Goal: Book appointment/travel/reservation

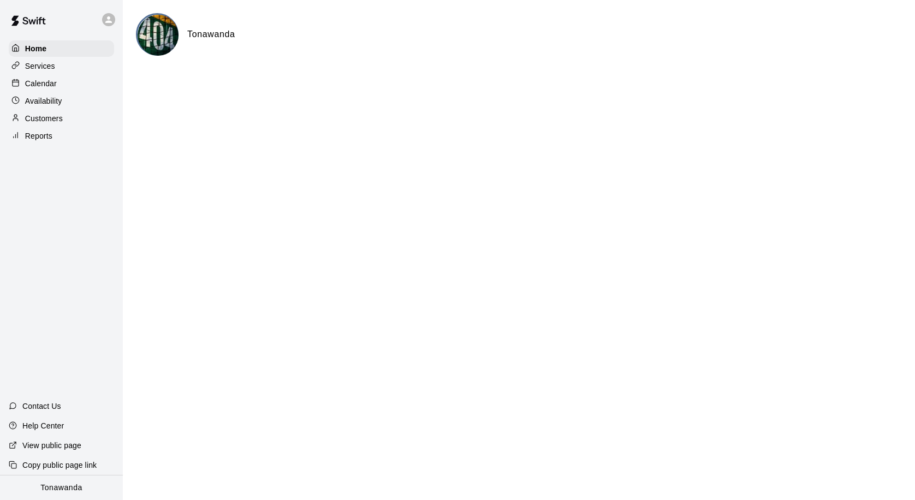
click at [37, 80] on p "Calendar" at bounding box center [41, 83] width 32 height 11
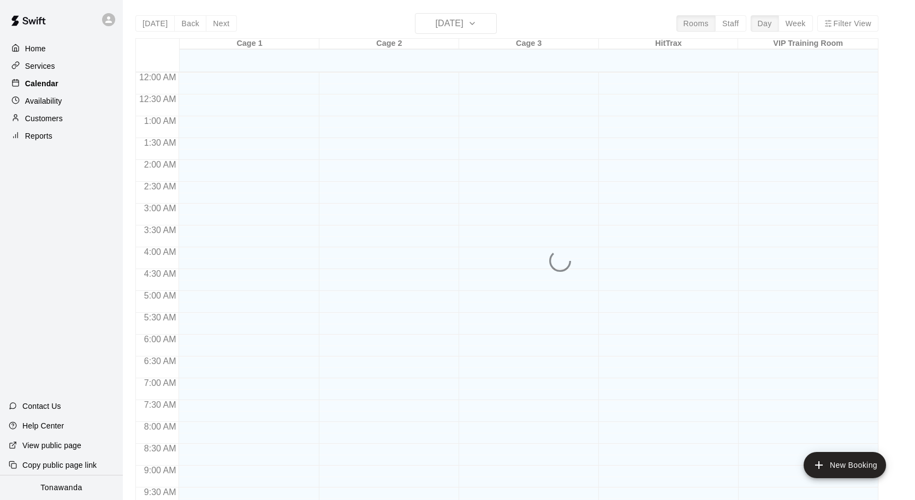
scroll to position [576, 0]
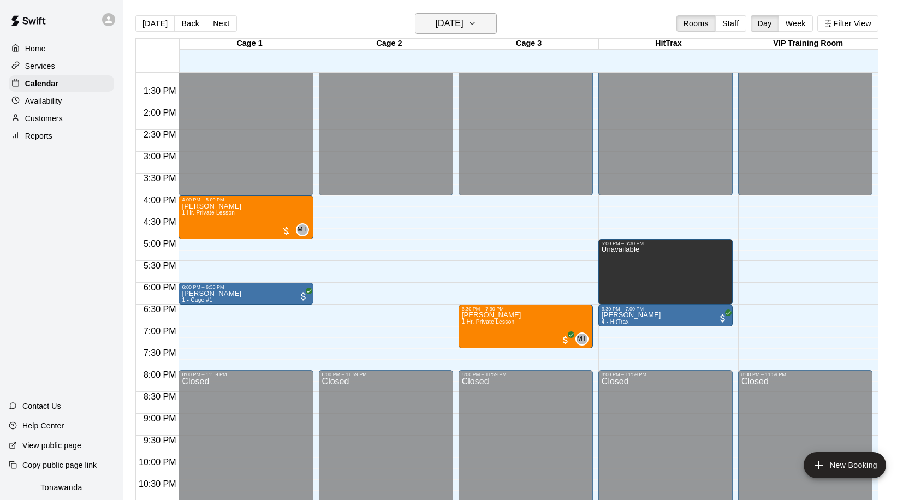
click at [438, 23] on h6 "[DATE]" at bounding box center [449, 23] width 28 height 15
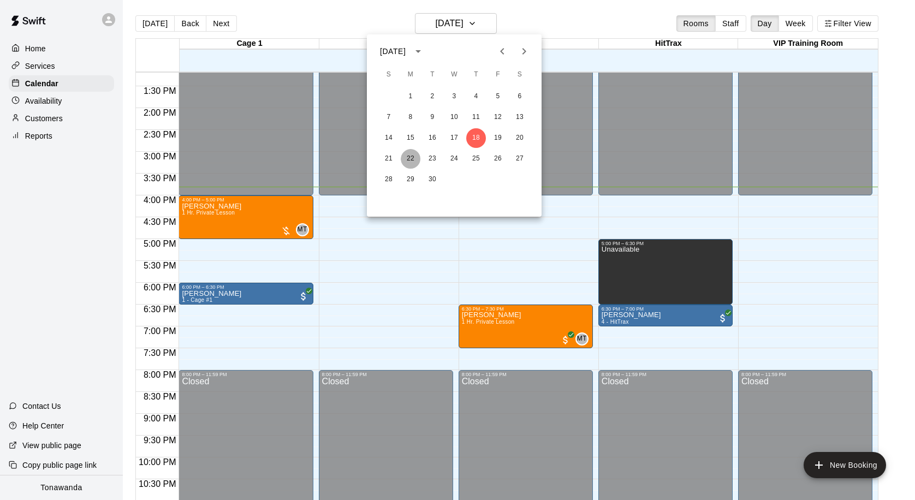
click at [413, 158] on button "22" at bounding box center [411, 159] width 20 height 20
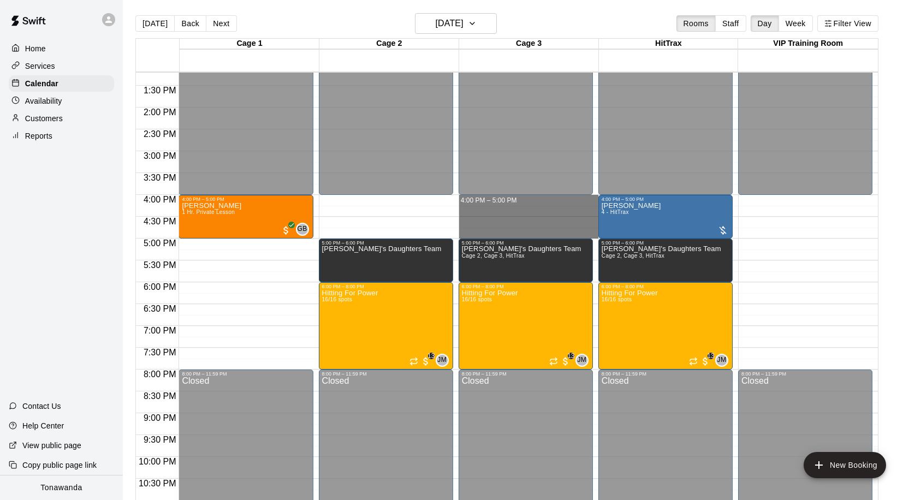
drag, startPoint x: 466, startPoint y: 198, endPoint x: 467, endPoint y: 231, distance: 33.3
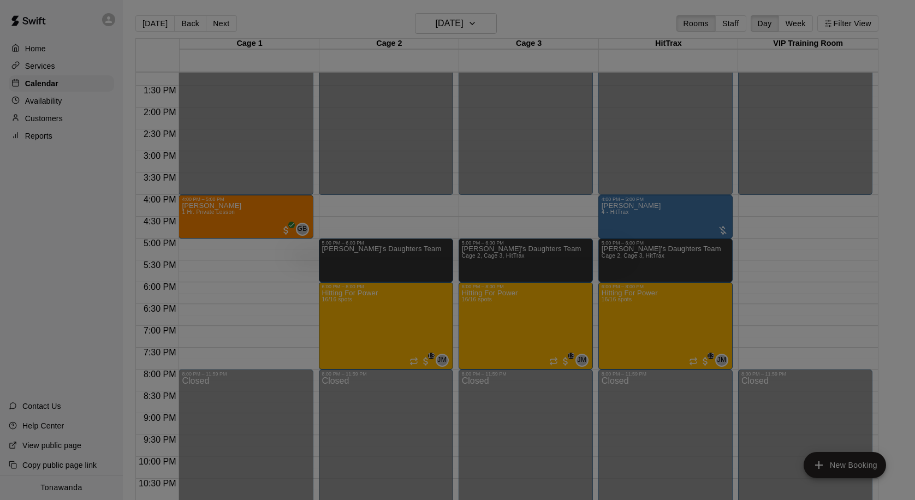
scroll to position [580, 0]
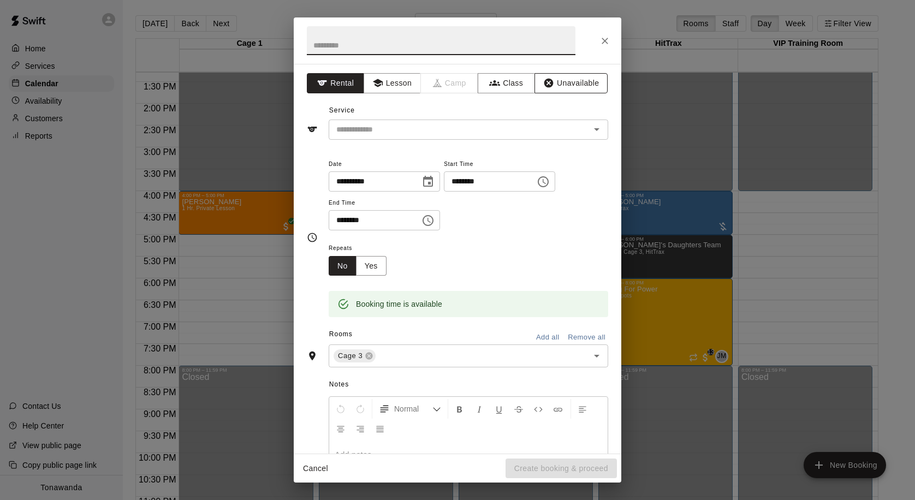
click at [554, 84] on button "Unavailable" at bounding box center [570, 83] width 73 height 20
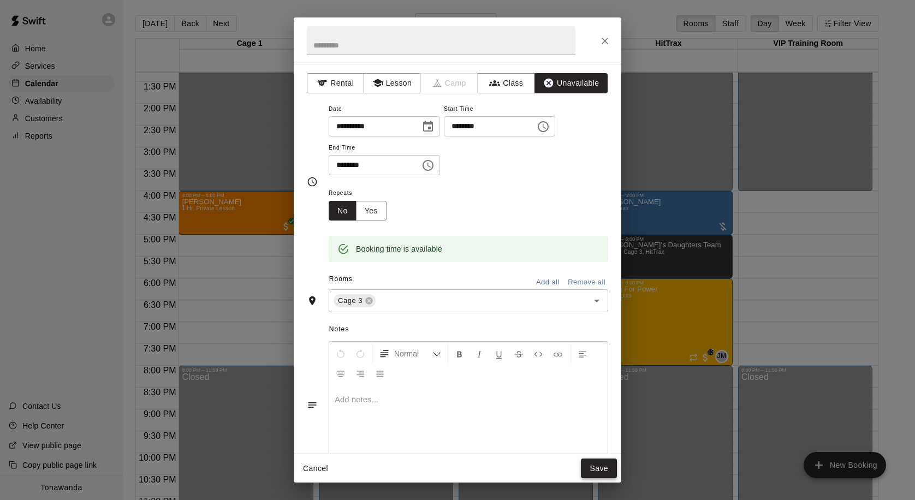
click at [593, 463] on button "Save" at bounding box center [599, 469] width 36 height 20
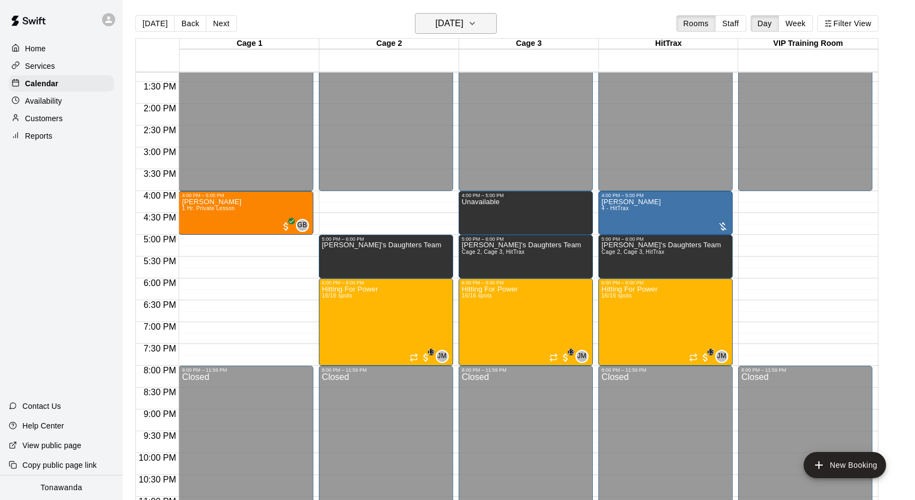
click at [435, 25] on h6 "[DATE]" at bounding box center [449, 23] width 28 height 15
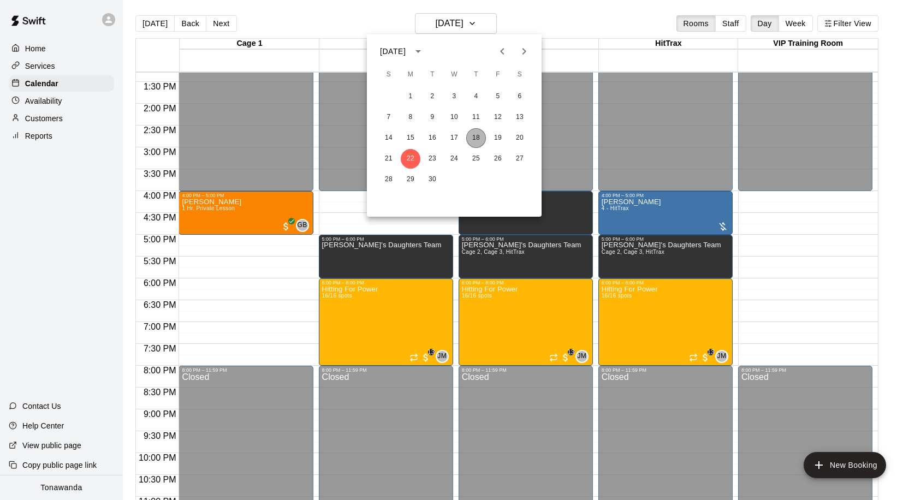
click at [478, 138] on button "18" at bounding box center [476, 138] width 20 height 20
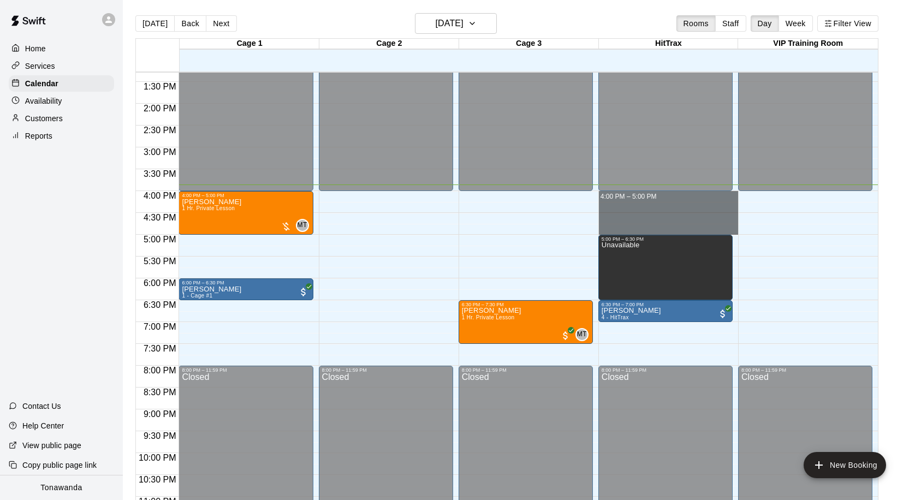
drag, startPoint x: 608, startPoint y: 193, endPoint x: 607, endPoint y: 228, distance: 34.4
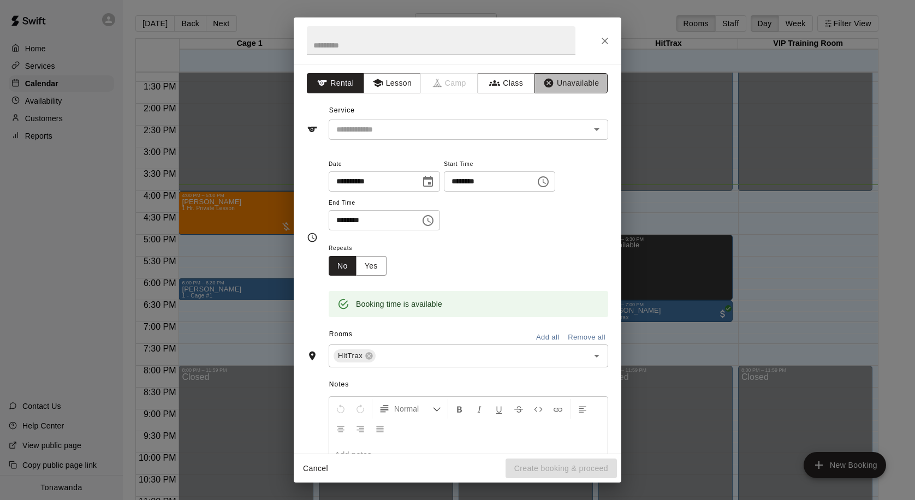
click at [555, 85] on button "Unavailable" at bounding box center [570, 83] width 73 height 20
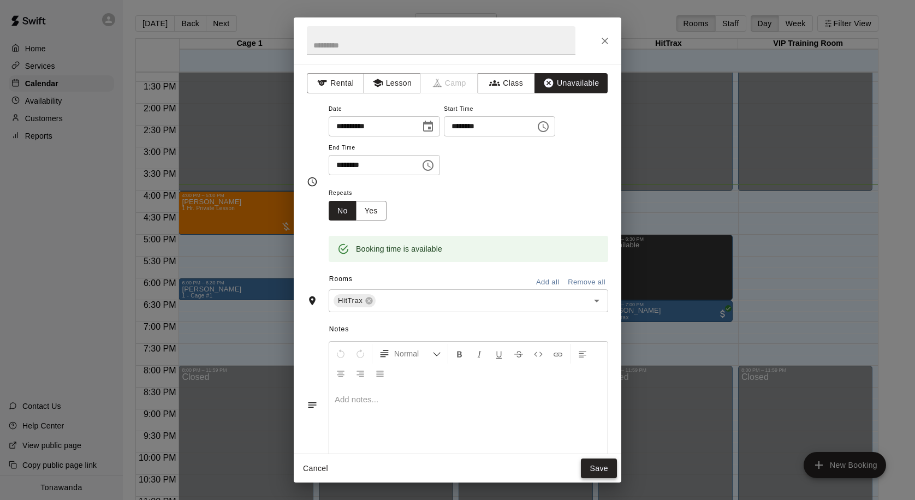
click at [589, 464] on button "Save" at bounding box center [599, 469] width 36 height 20
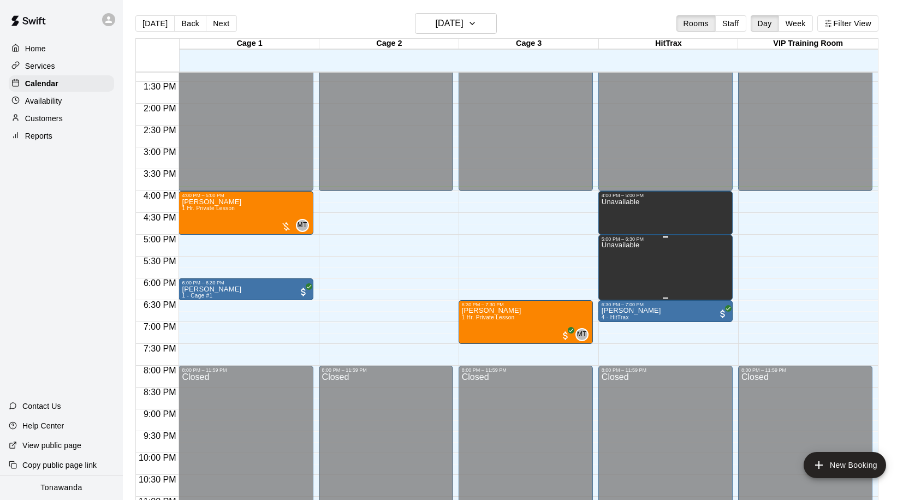
click at [642, 263] on div "Unavailable" at bounding box center [666, 492] width 128 height 500
click at [615, 281] on icon "delete" at bounding box center [613, 280] width 8 height 10
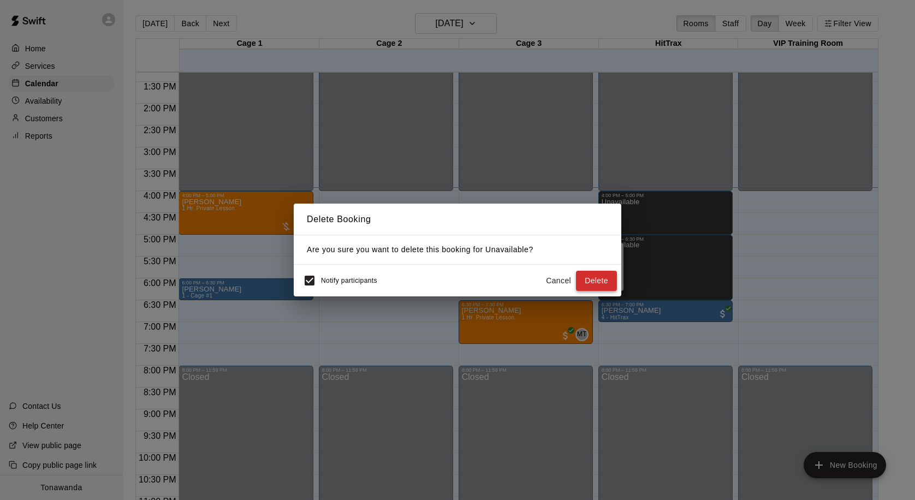
click at [596, 282] on button "Delete" at bounding box center [596, 281] width 41 height 20
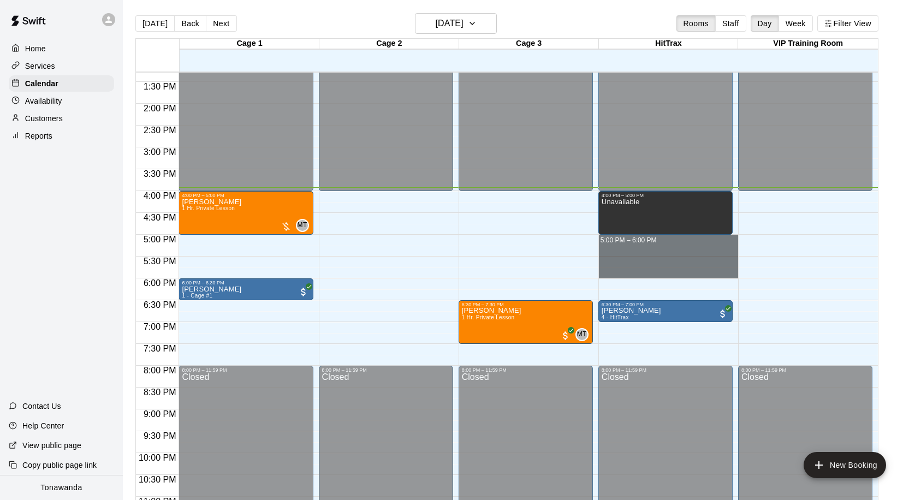
drag, startPoint x: 607, startPoint y: 236, endPoint x: 609, endPoint y: 271, distance: 34.4
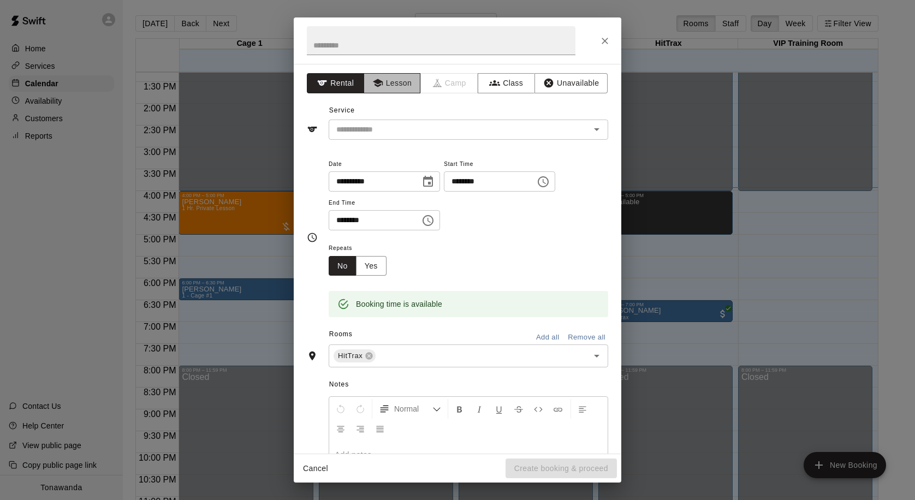
click at [398, 82] on button "Lesson" at bounding box center [392, 83] width 57 height 20
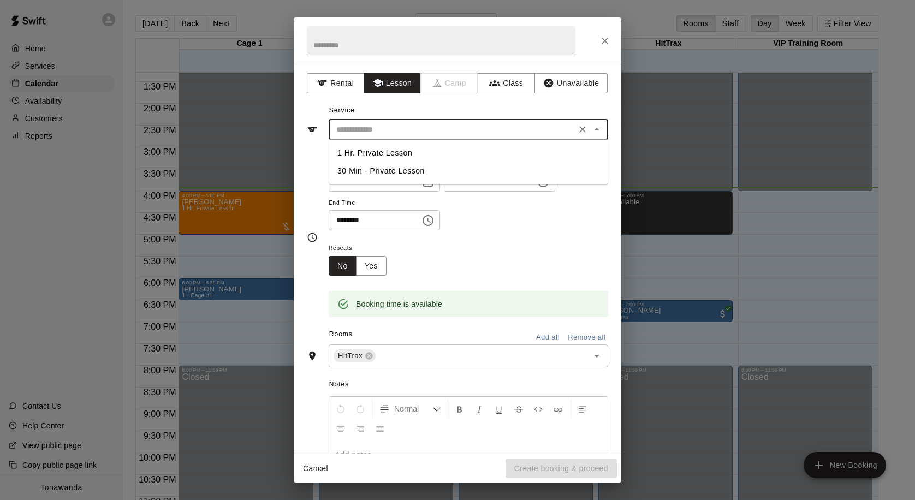
click at [374, 128] on input "text" at bounding box center [452, 130] width 241 height 14
click at [367, 153] on li "1 Hr. Private Lesson" at bounding box center [468, 153] width 279 height 18
type input "**********"
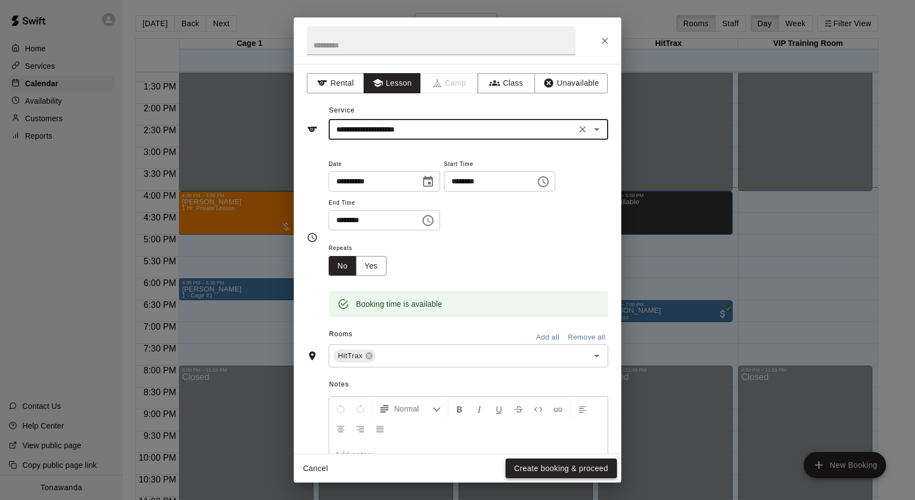
click at [550, 468] on button "Create booking & proceed" at bounding box center [560, 469] width 111 height 20
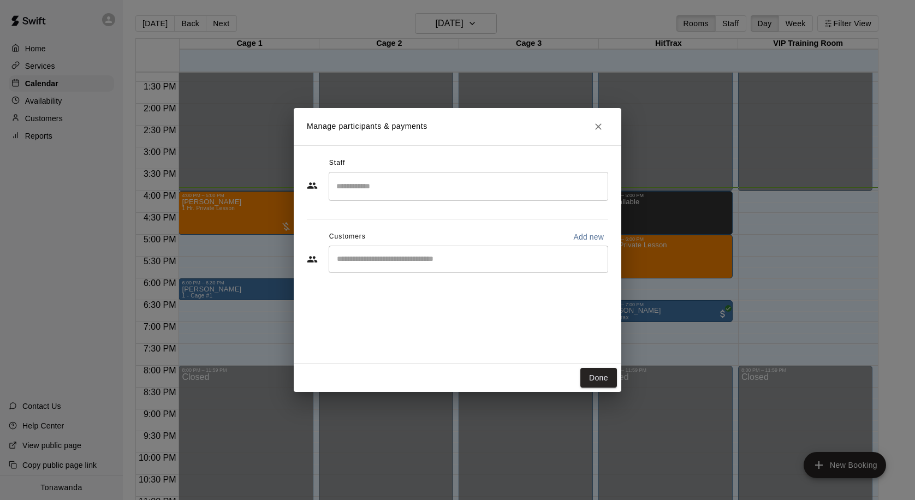
click at [382, 263] on input "Start typing to search customers..." at bounding box center [469, 259] width 270 height 11
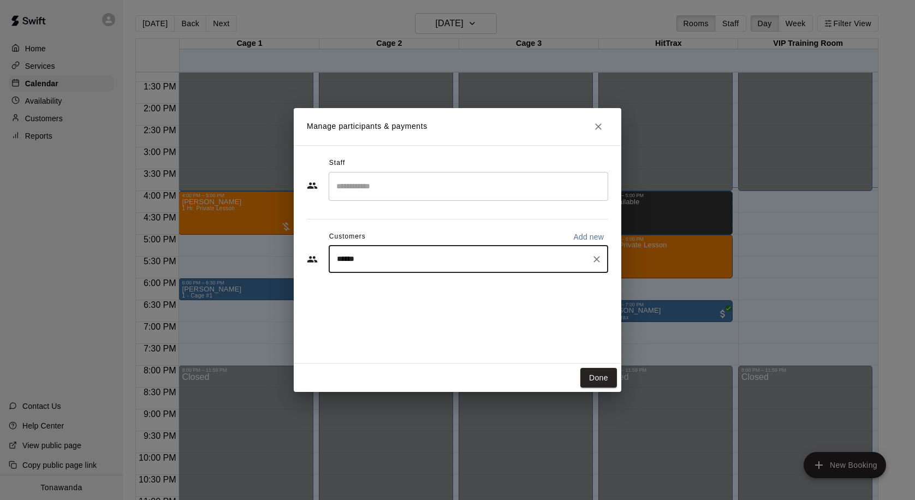
type input "*******"
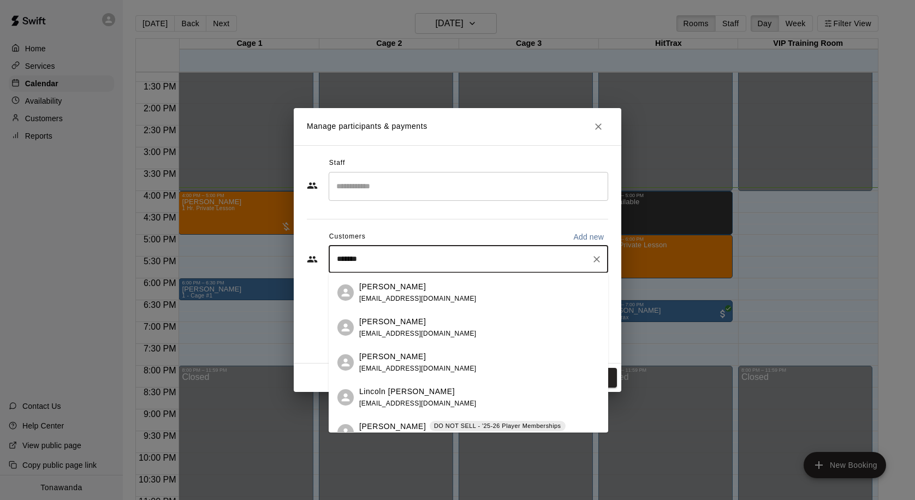
scroll to position [34, 0]
click at [376, 392] on p "Lincoln [PERSON_NAME]" at bounding box center [407, 389] width 96 height 11
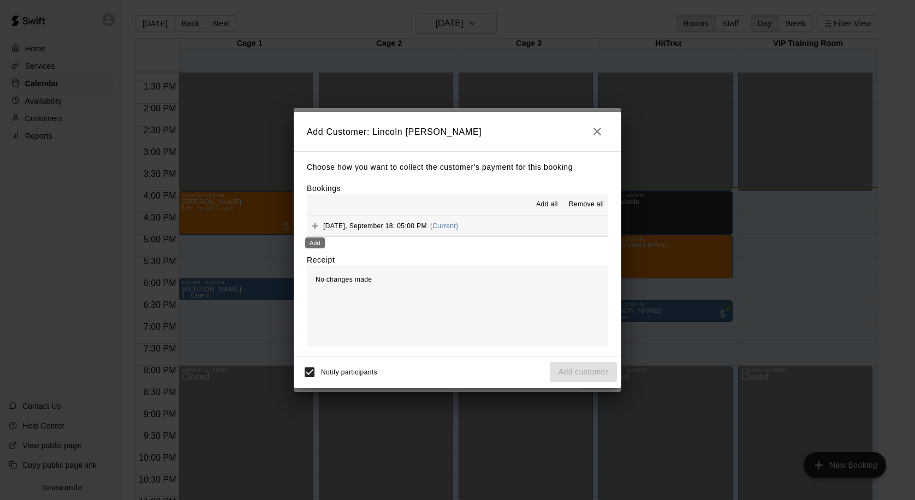
click at [318, 228] on icon "Add" at bounding box center [314, 226] width 11 height 11
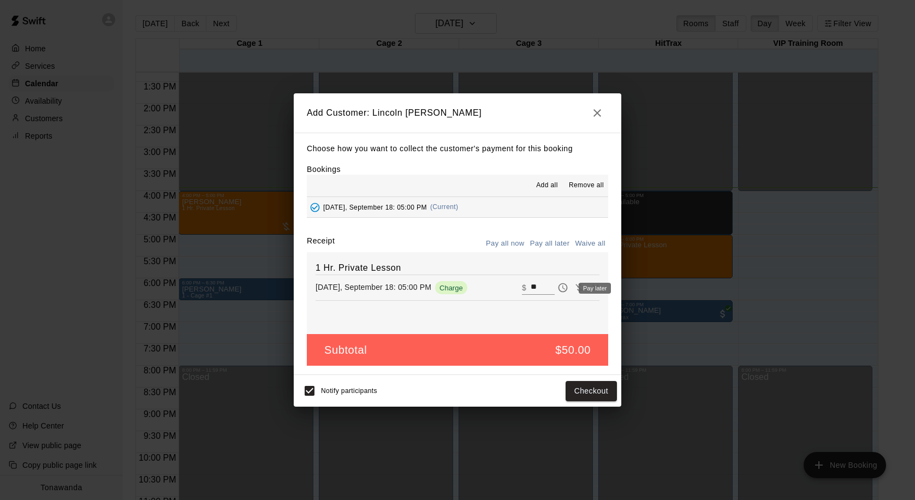
click at [574, 288] on div "Pay later" at bounding box center [591, 288] width 41 height 13
click at [579, 291] on icon "Waive payment" at bounding box center [578, 288] width 7 height 8
type input "*"
click at [551, 245] on button "Pay all later" at bounding box center [549, 243] width 45 height 17
click at [581, 397] on button "Add customer" at bounding box center [583, 391] width 67 height 20
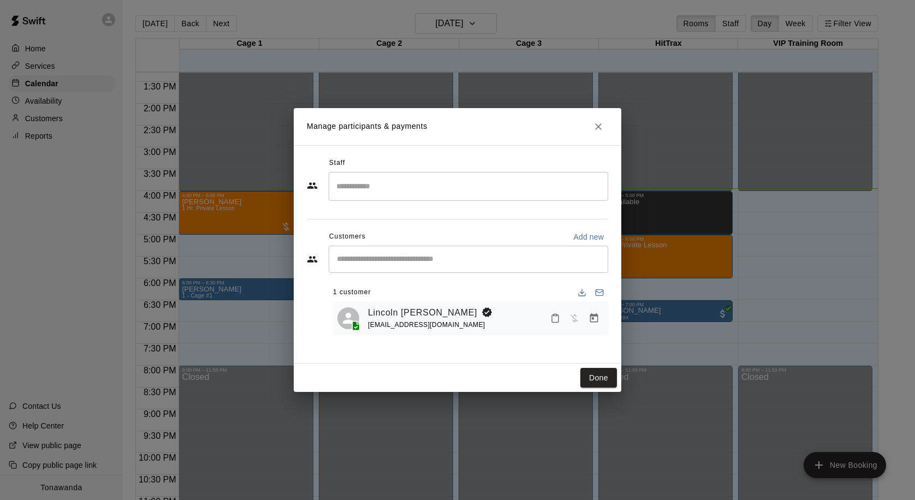
click at [373, 189] on input "Search staff" at bounding box center [469, 186] width 270 height 19
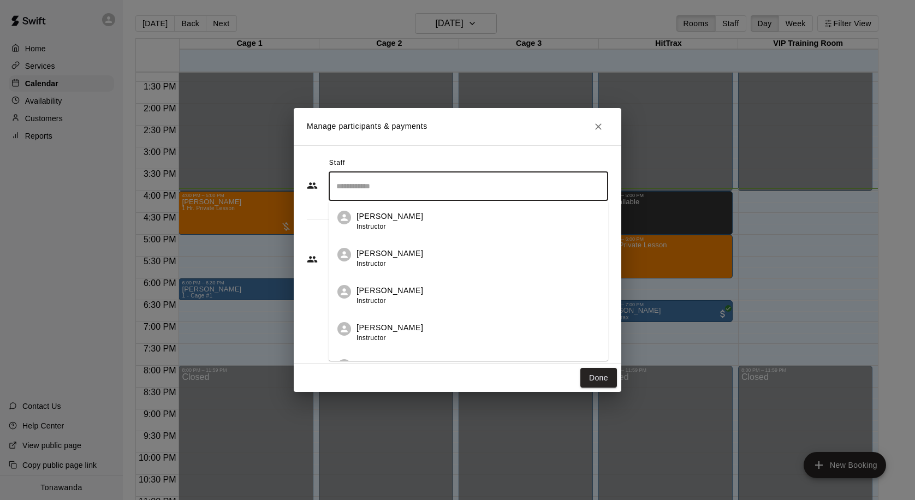
scroll to position [174, 0]
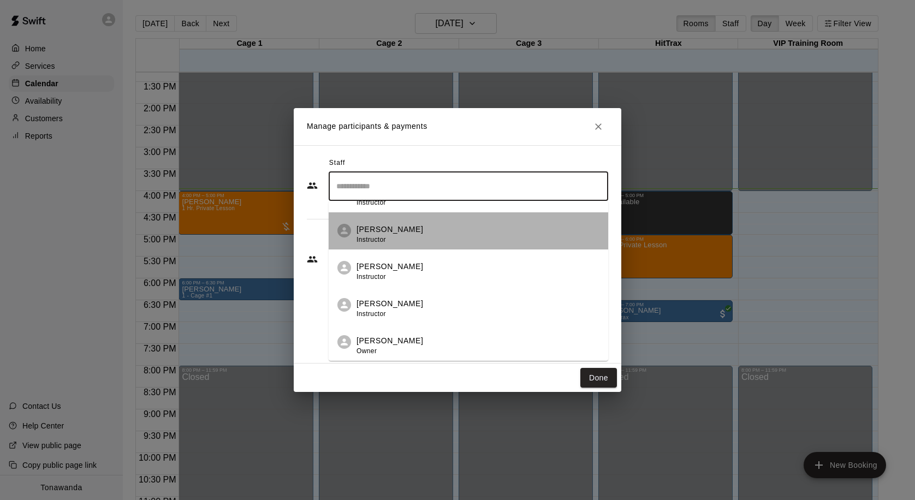
click at [376, 231] on p "[PERSON_NAME]" at bounding box center [389, 229] width 67 height 11
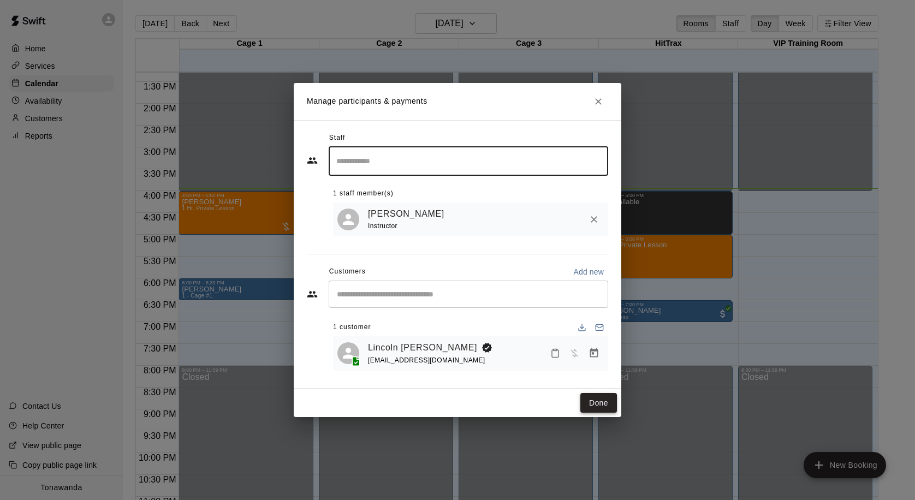
click at [593, 401] on button "Done" at bounding box center [598, 403] width 37 height 20
